Goal: Navigation & Orientation: Find specific page/section

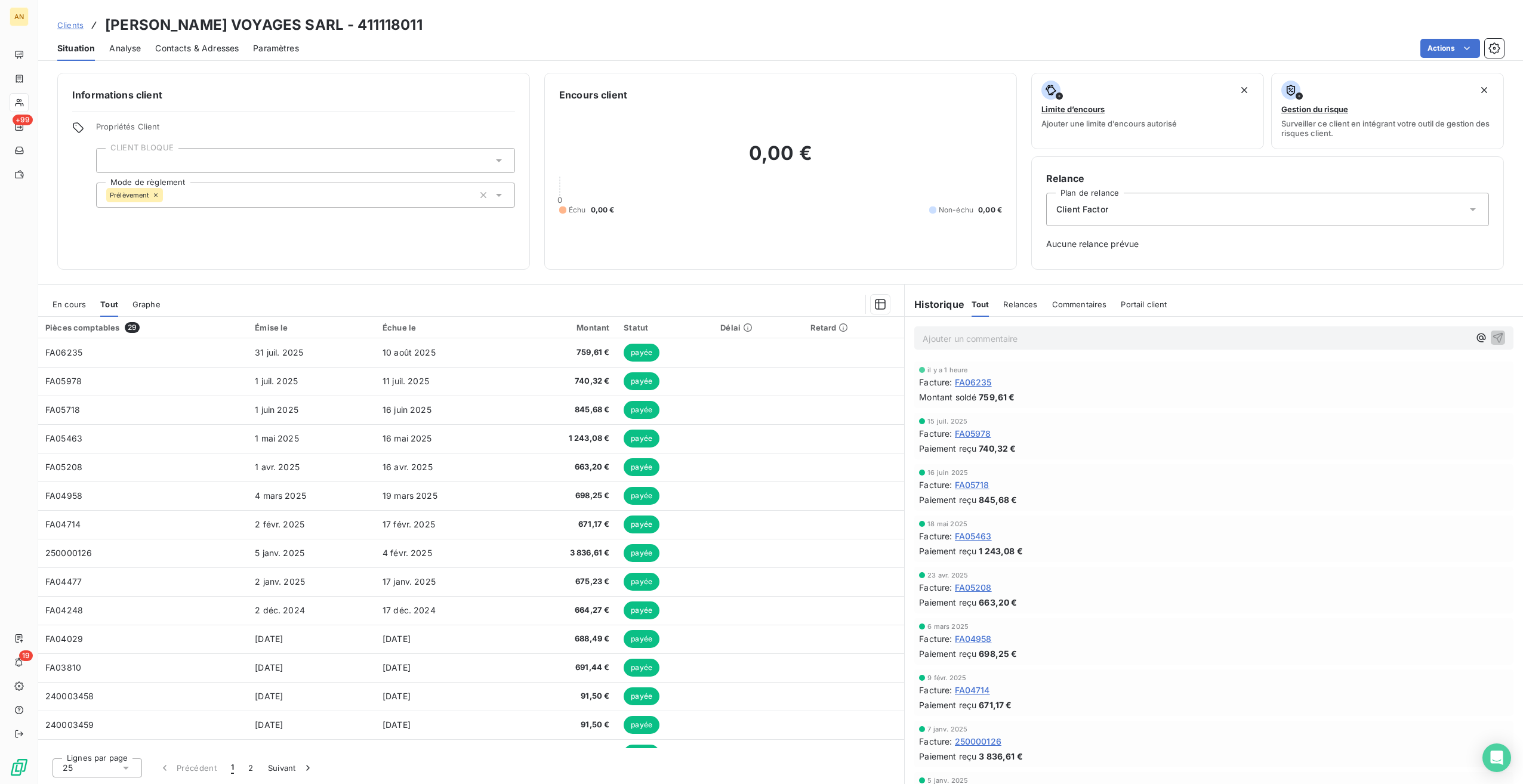
scroll to position [238, 0]
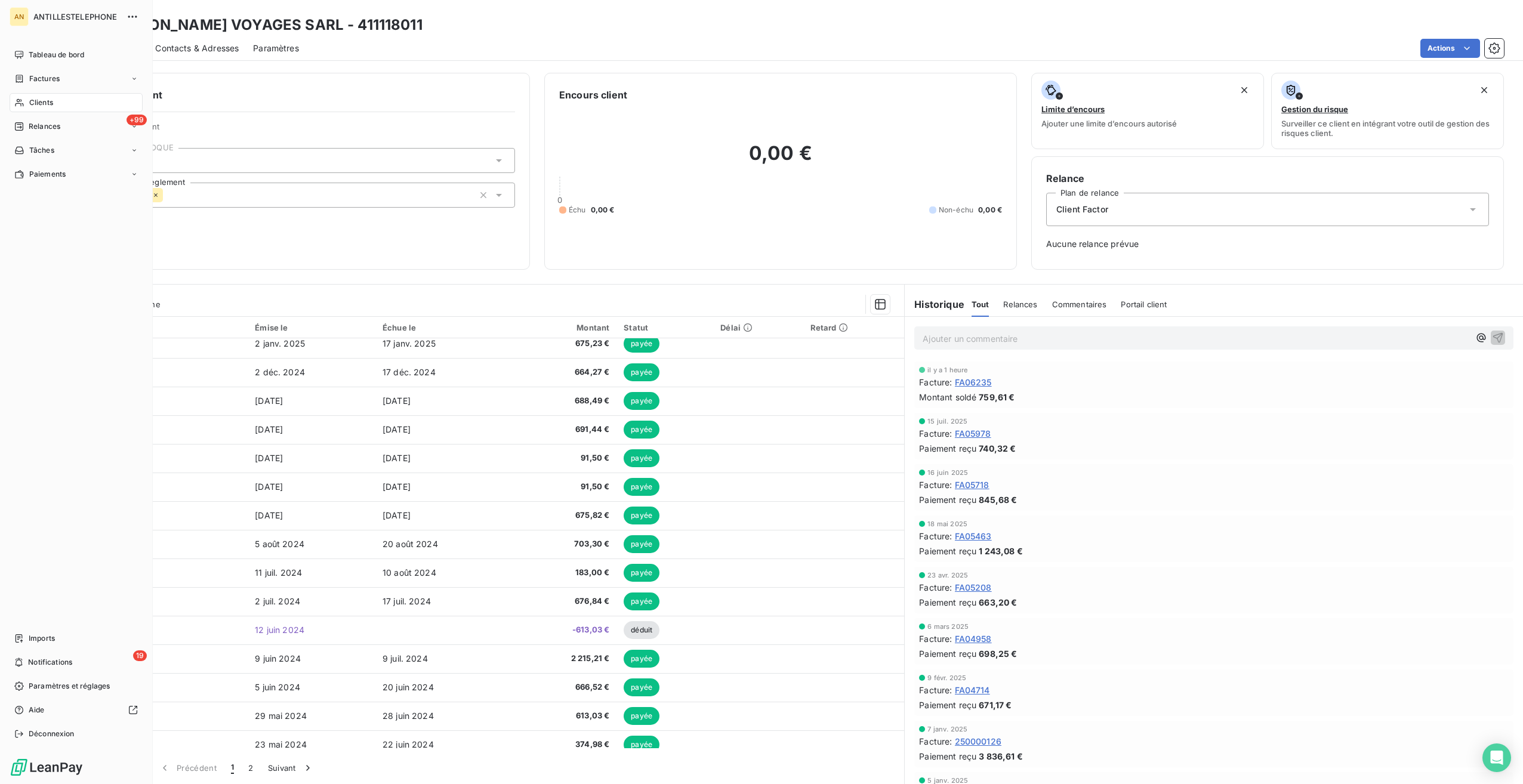
click at [28, 54] on div "Tableau de bord" at bounding box center [77, 55] width 134 height 19
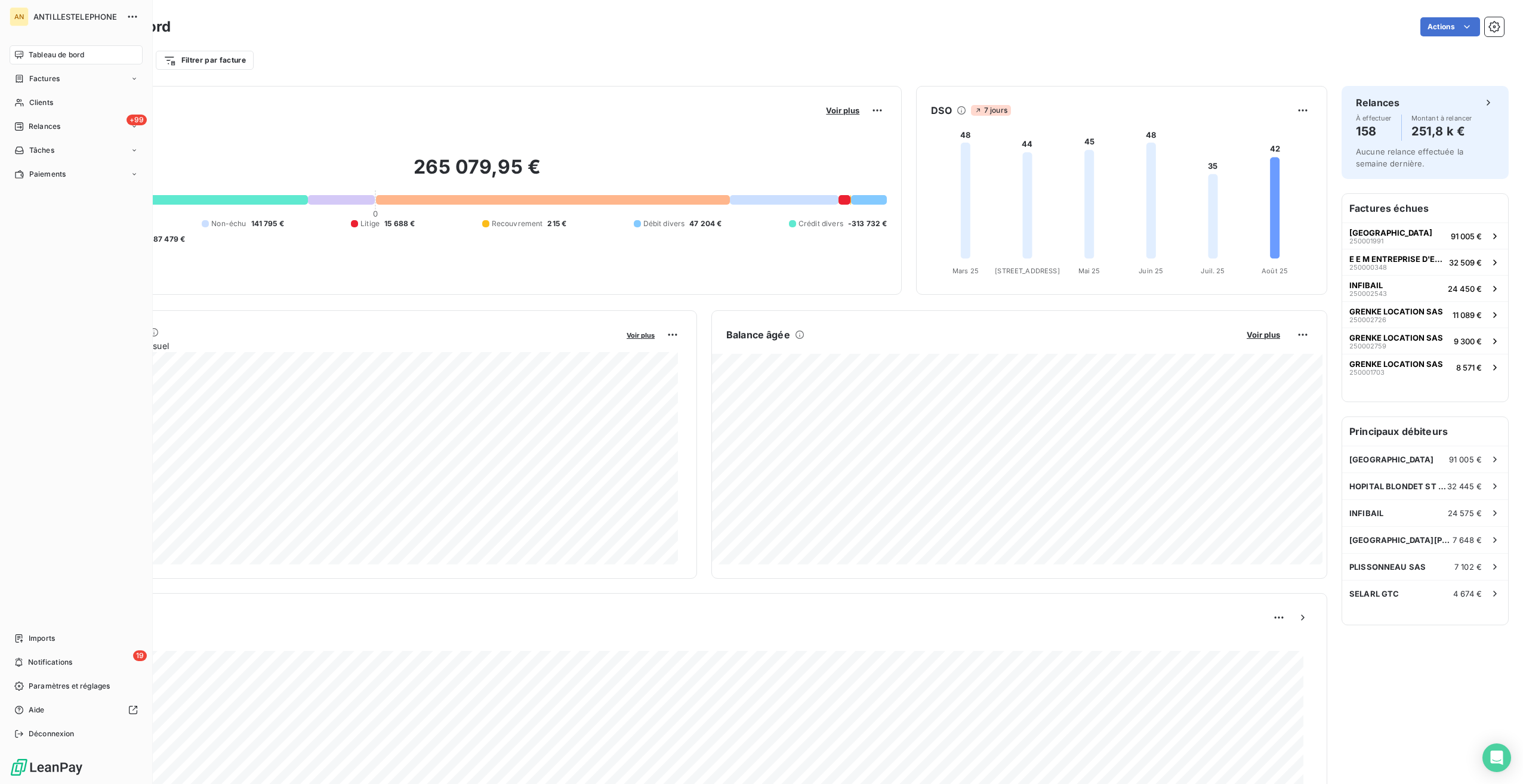
click at [30, 636] on span "Imports" at bounding box center [42, 638] width 26 height 11
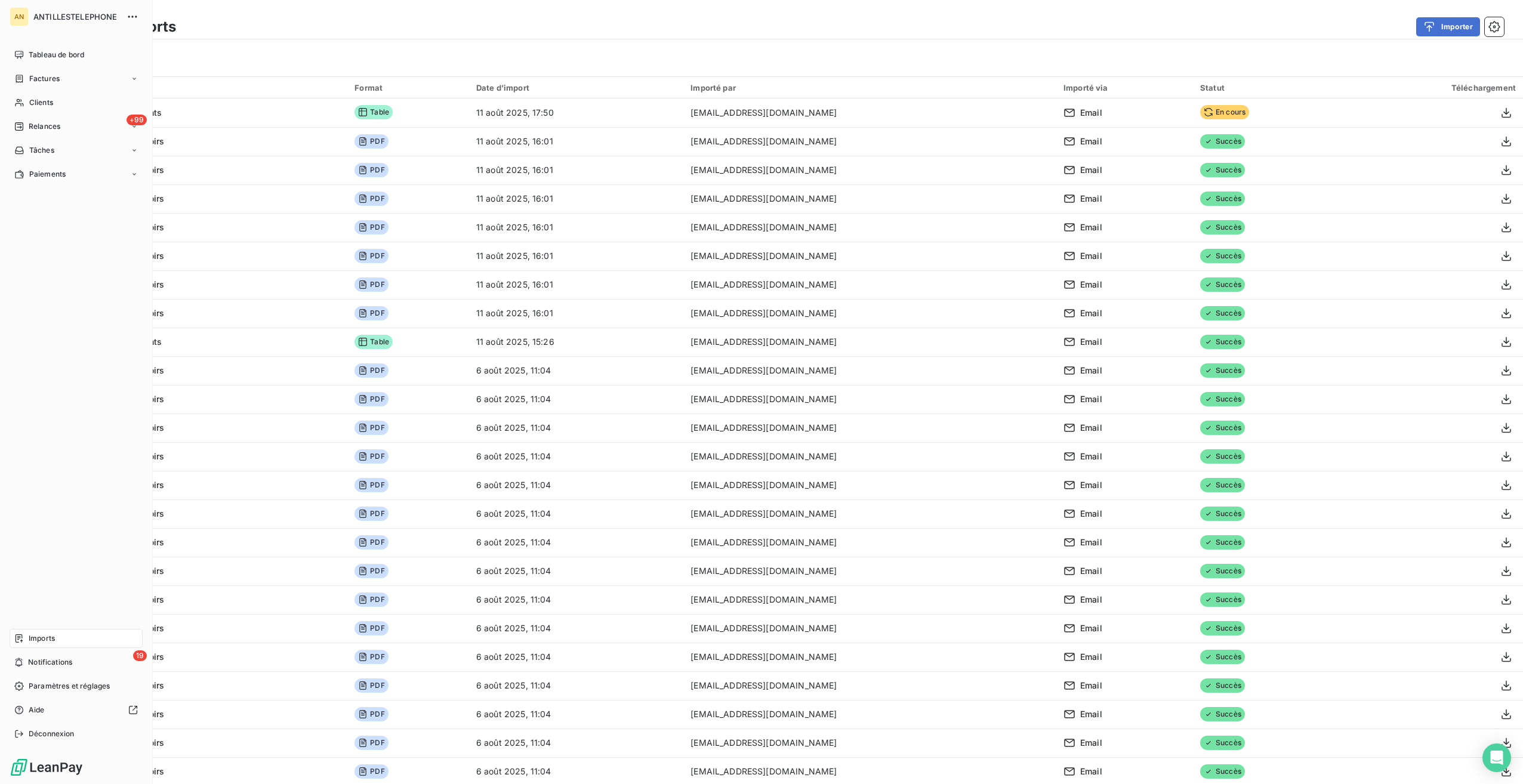
click at [74, 53] on span "Tableau de bord" at bounding box center [57, 55] width 56 height 11
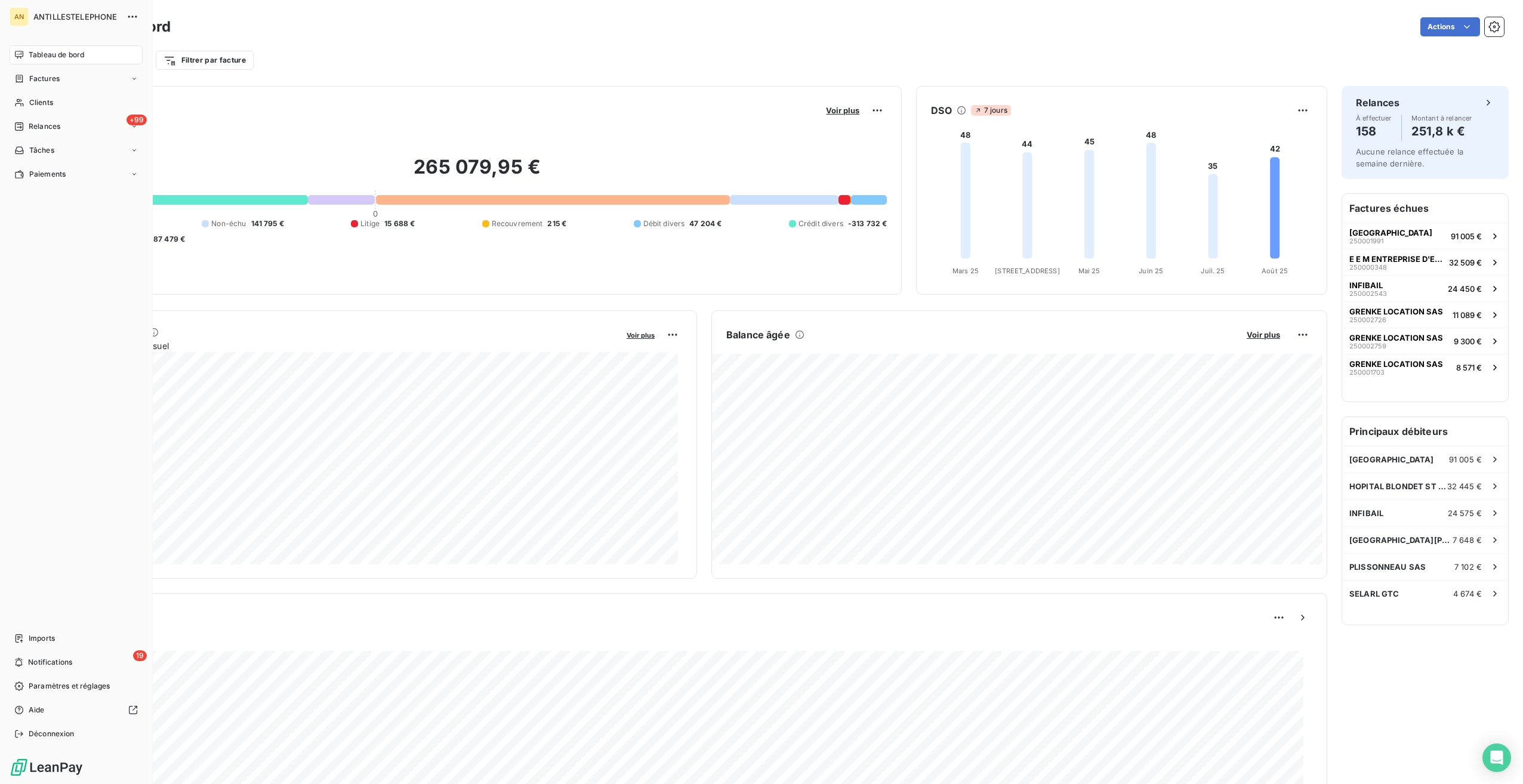
click at [31, 632] on div "Imports" at bounding box center [77, 638] width 134 height 19
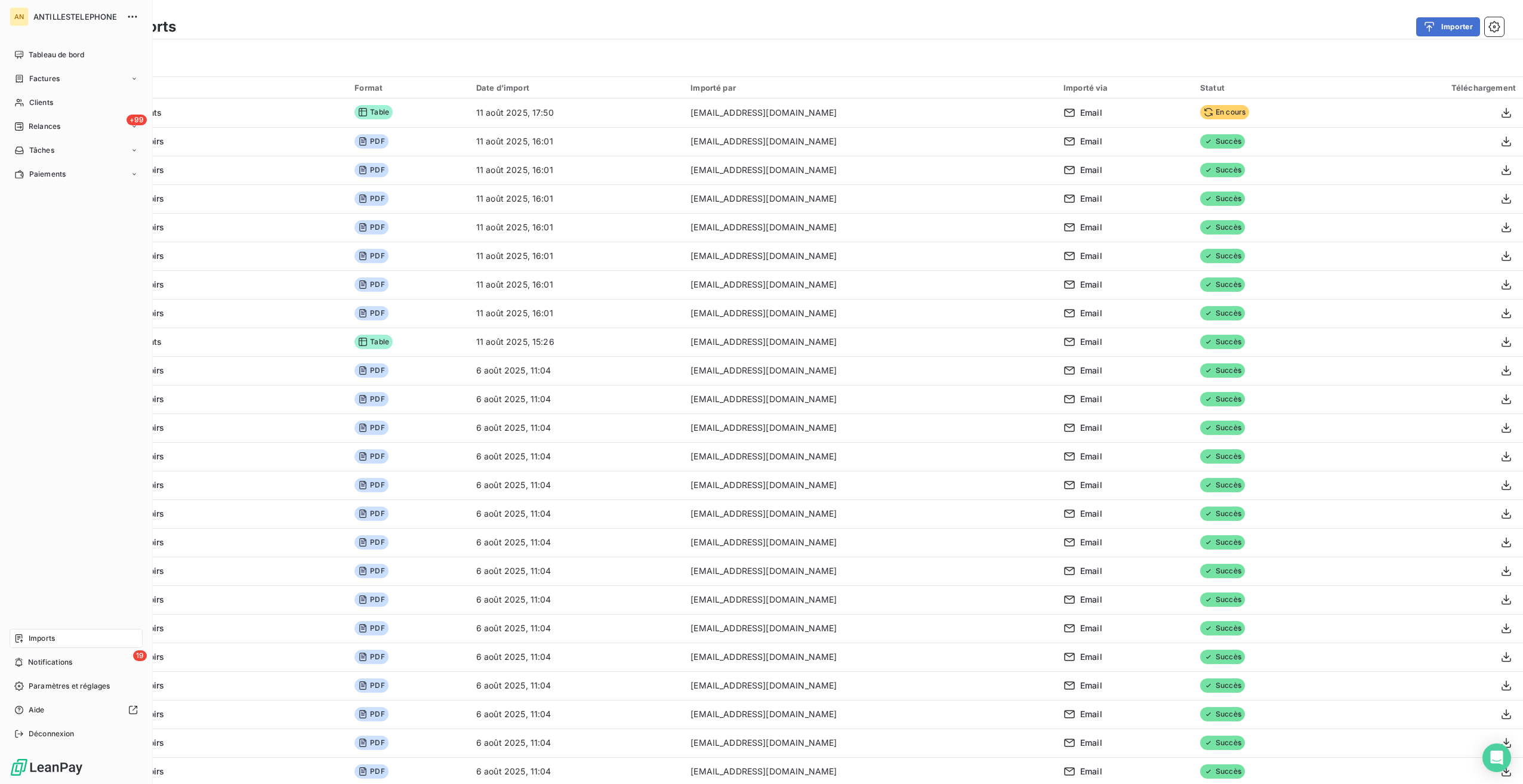
click at [30, 49] on div "Tableau de bord" at bounding box center [77, 55] width 134 height 19
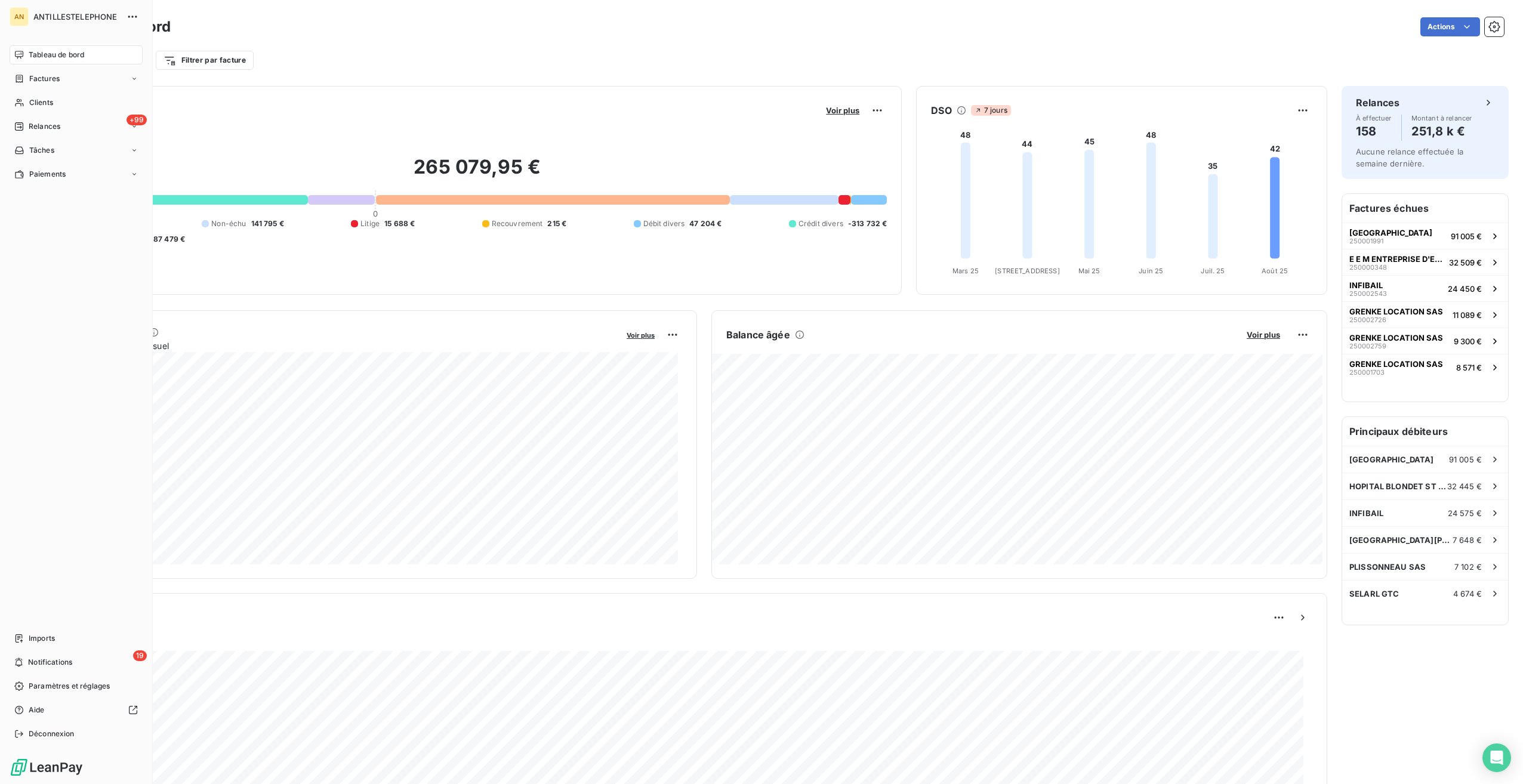
click at [35, 635] on span "Imports" at bounding box center [42, 638] width 26 height 11
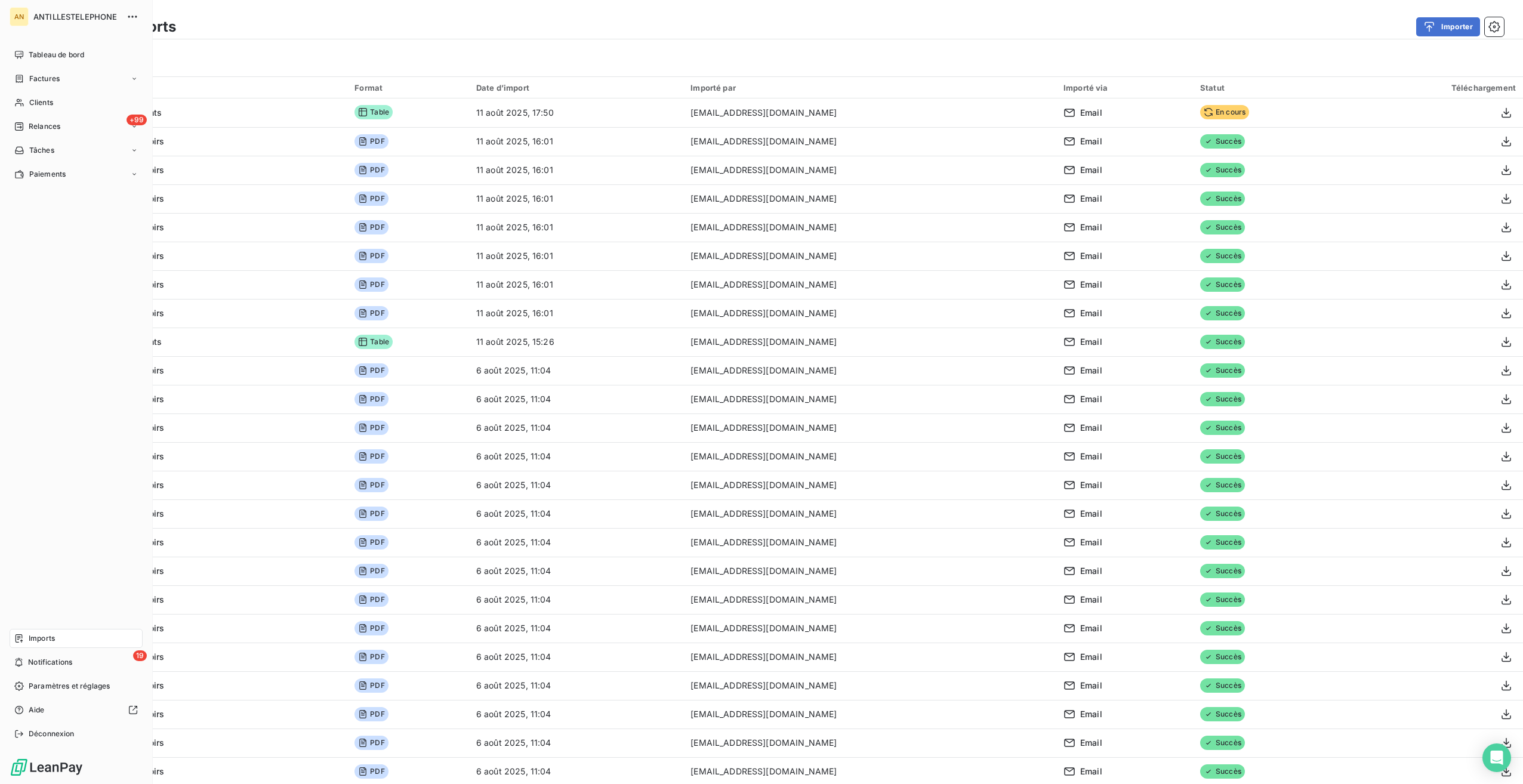
click at [42, 56] on span "Tableau de bord" at bounding box center [57, 55] width 56 height 11
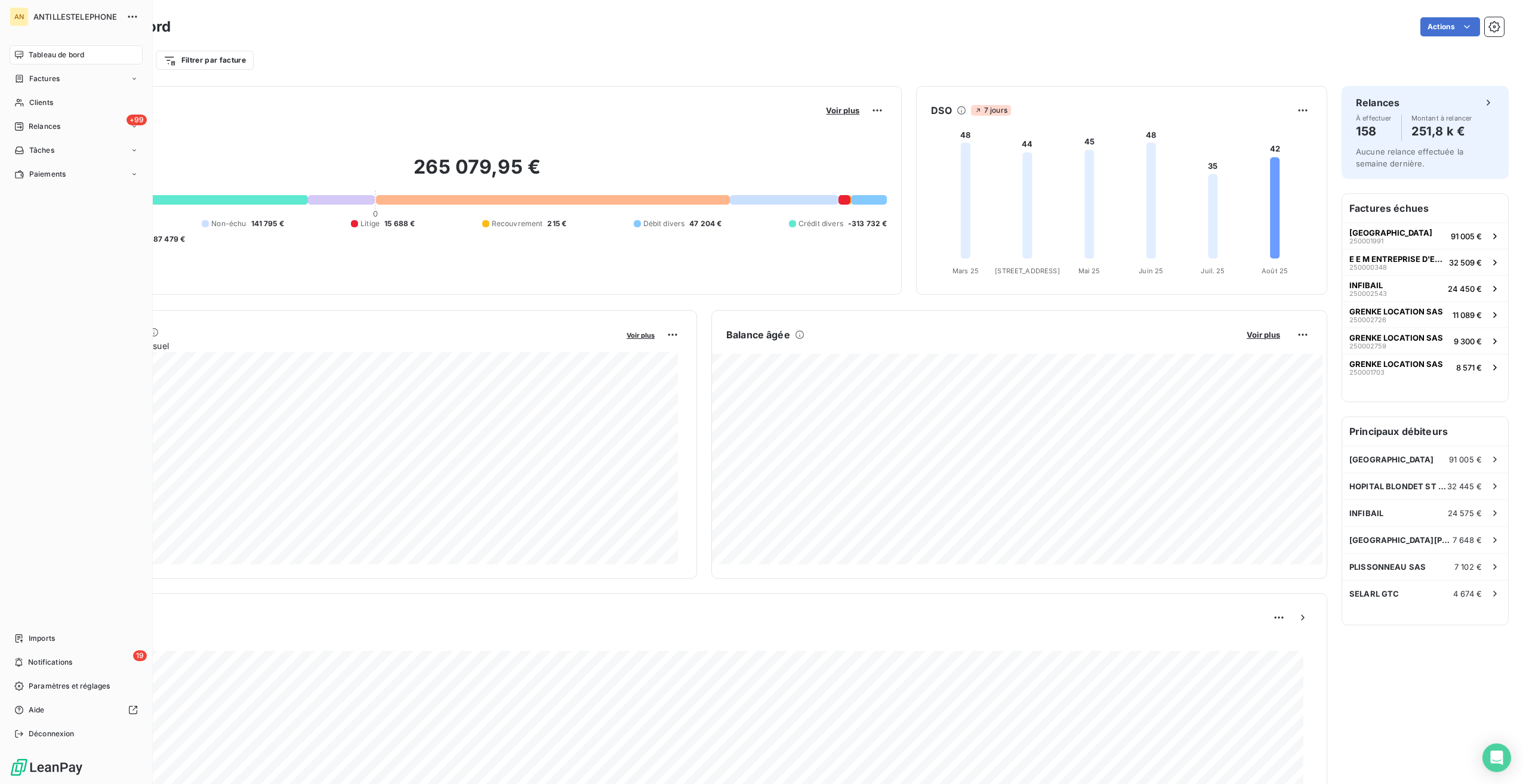
click at [43, 645] on div "Imports" at bounding box center [77, 638] width 134 height 19
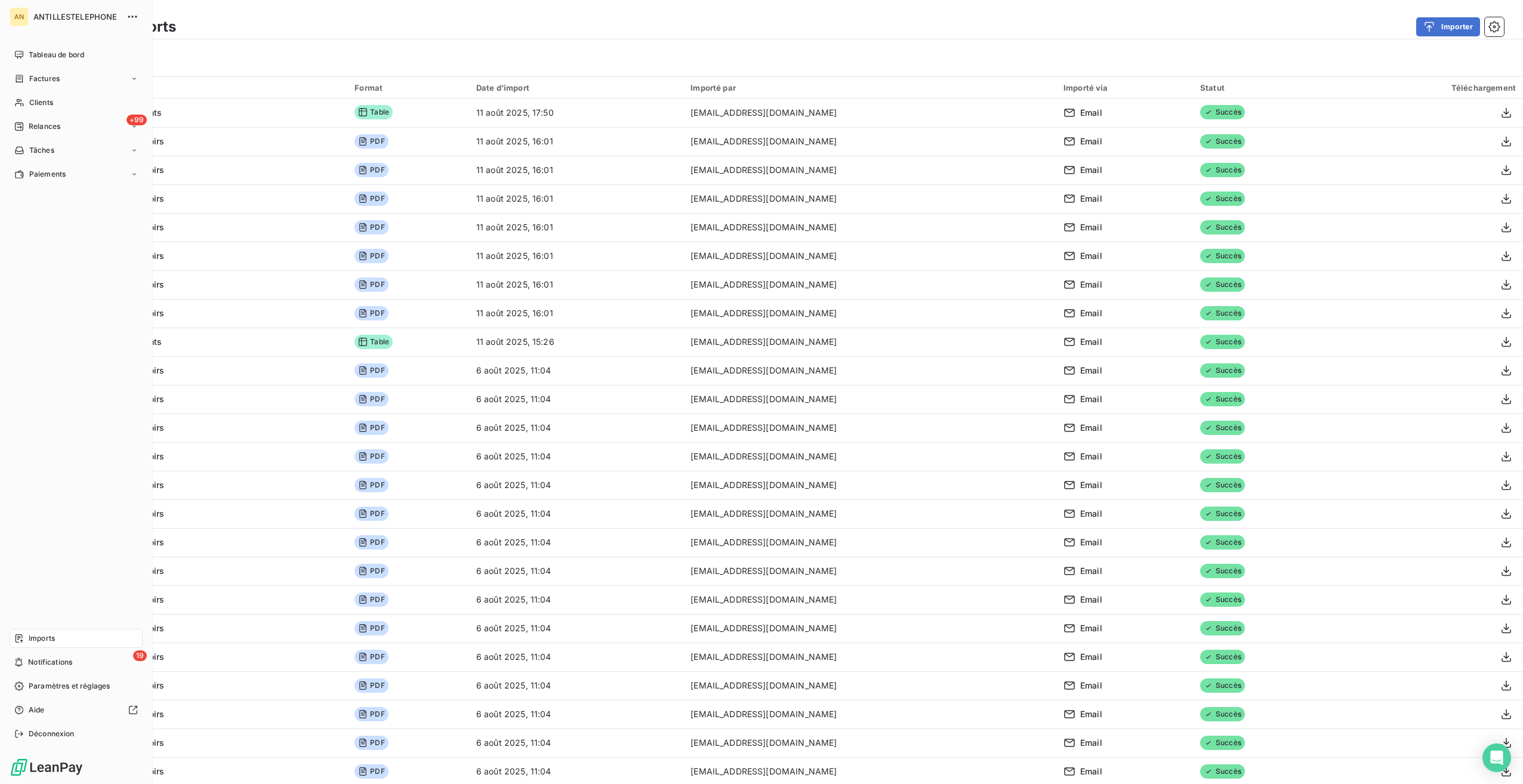
click at [15, 51] on icon at bounding box center [19, 55] width 10 height 10
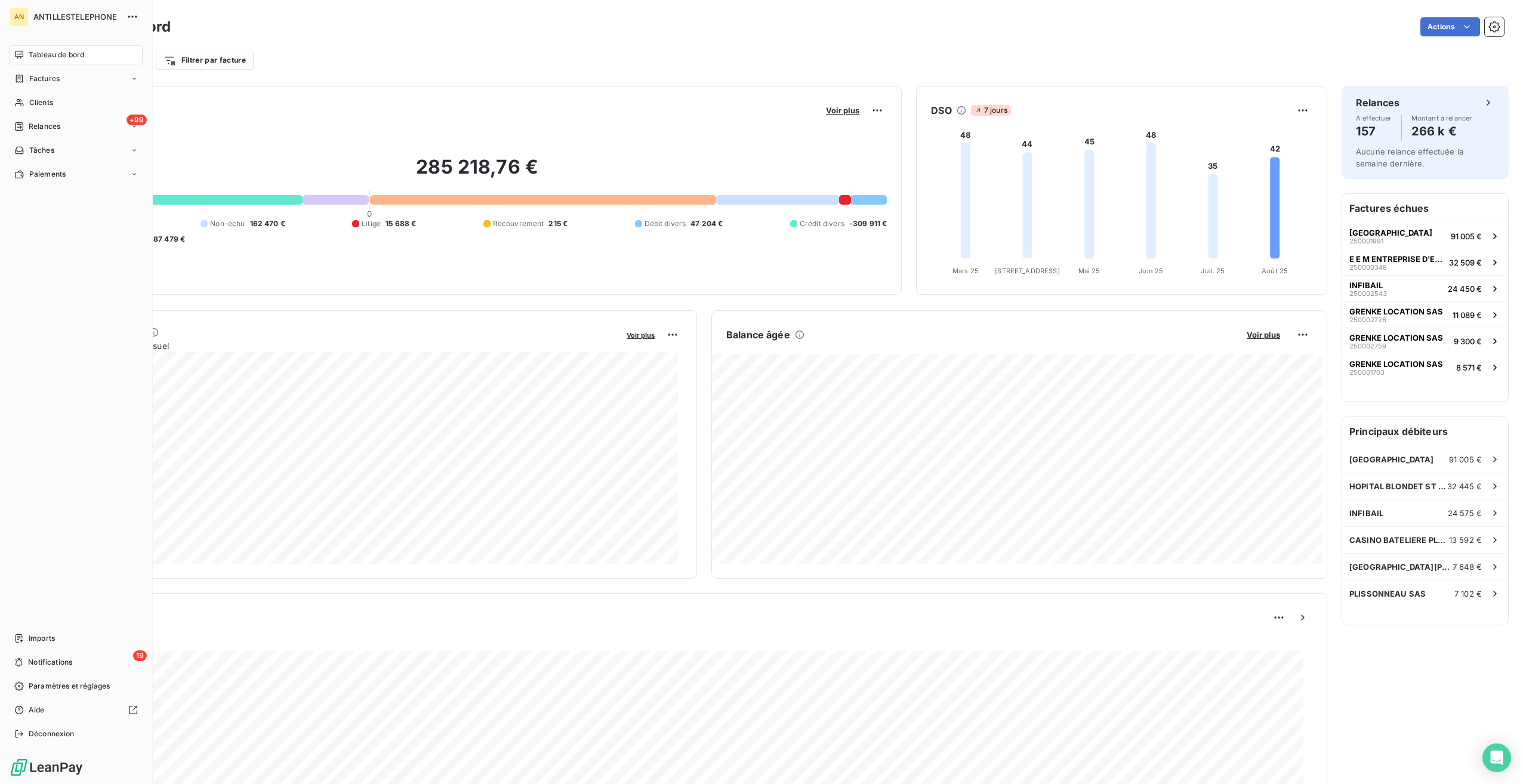
click at [50, 120] on div "+99 Relances" at bounding box center [77, 126] width 134 height 19
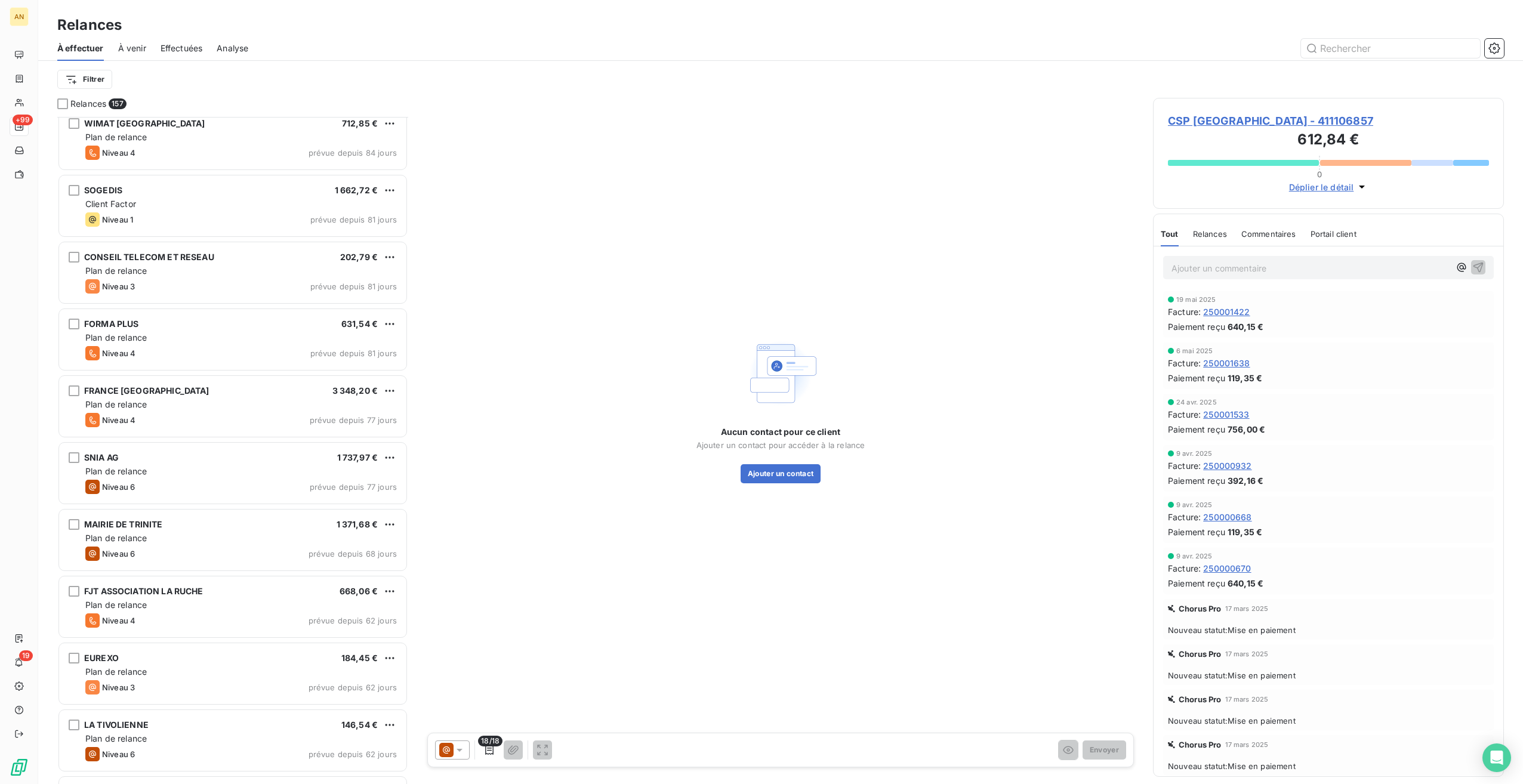
scroll to position [1013, 0]
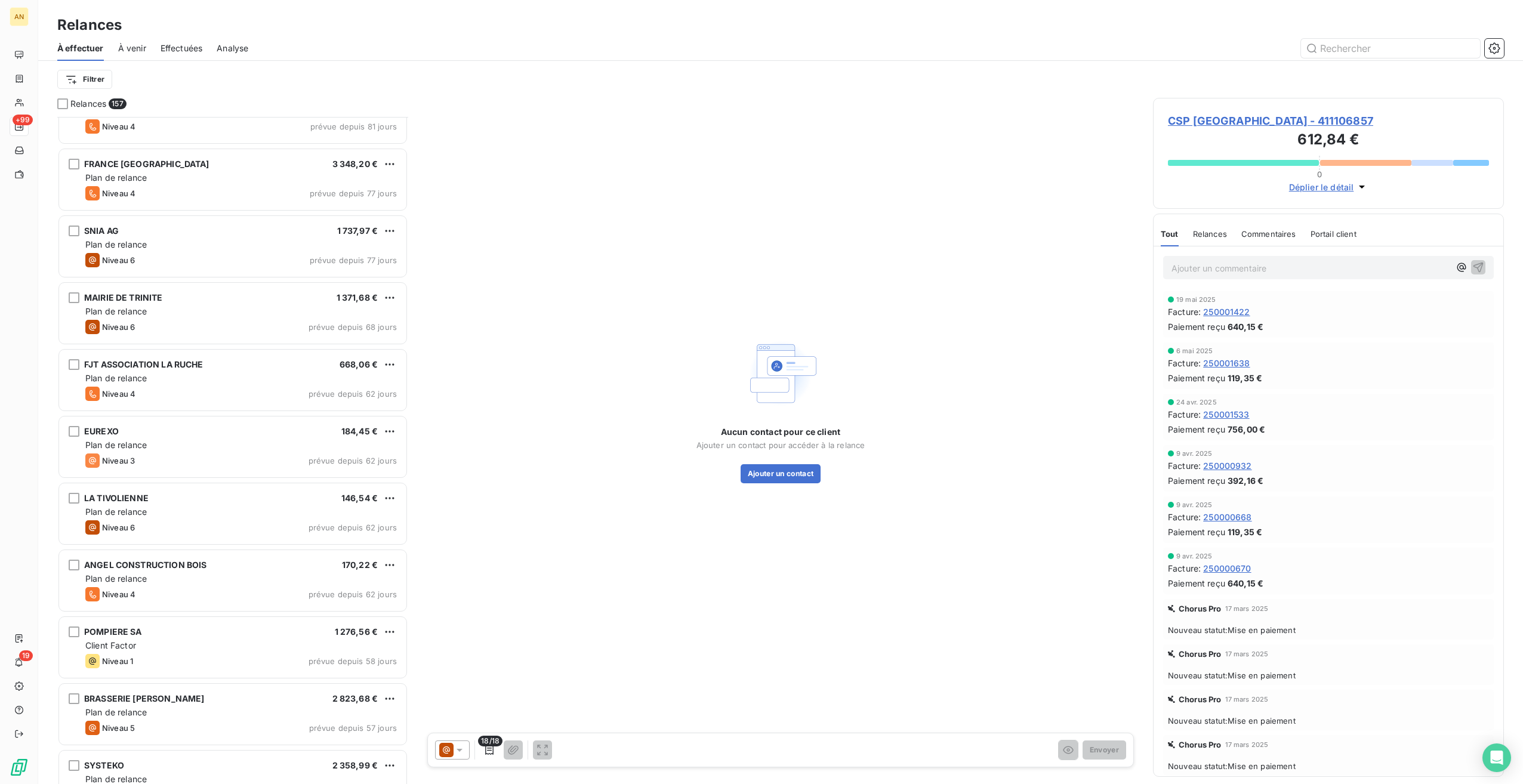
click at [158, 389] on div "CONSEIL TELECOM ET RESEAU 202,79 € Plan de relance Niveau 3 prévue depuis 81 jo…" at bounding box center [232, 449] width 351 height 666
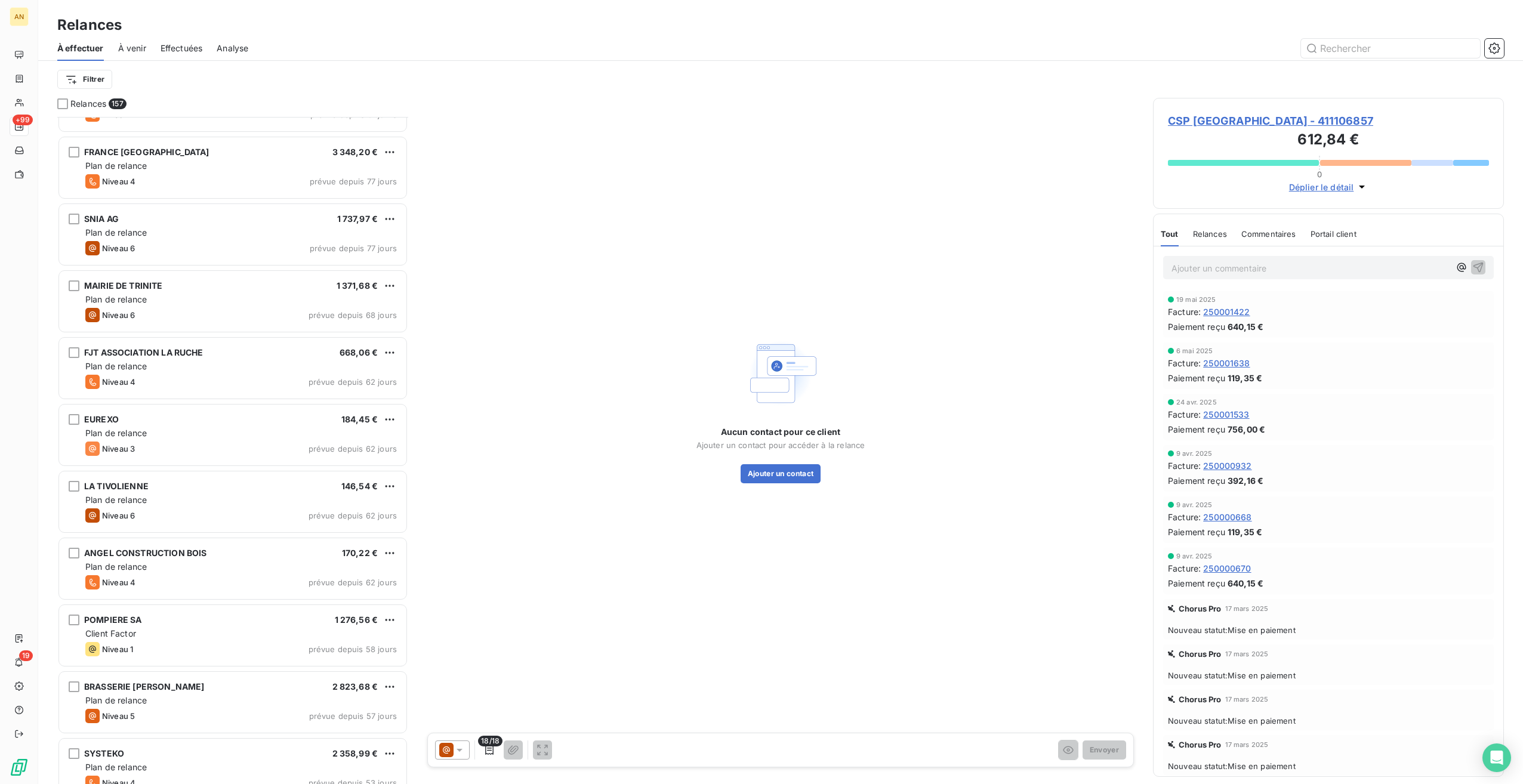
scroll to position [1252, 0]
click at [188, 441] on div "Niveau 3 prévue depuis 62 jours" at bounding box center [241, 448] width 312 height 14
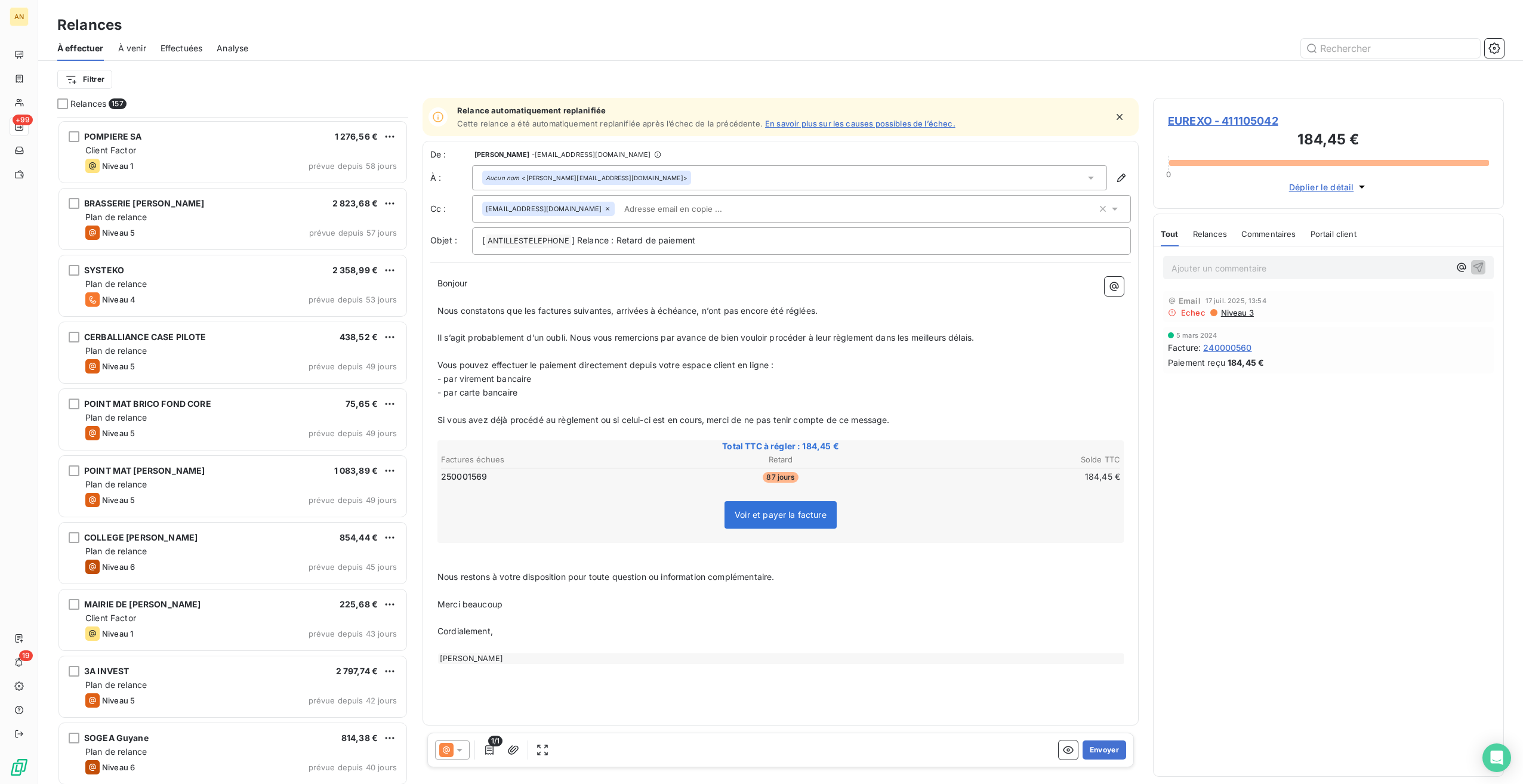
scroll to position [1731, 0]
